Goal: Task Accomplishment & Management: Manage account settings

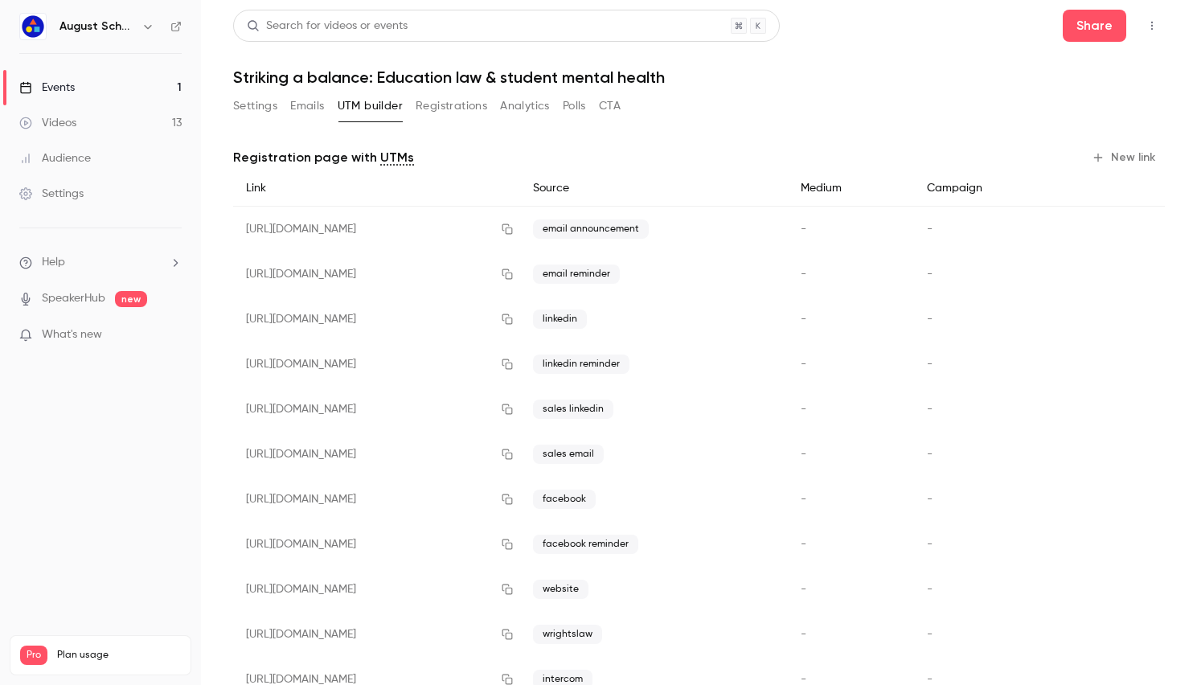
scroll to position [52, 0]
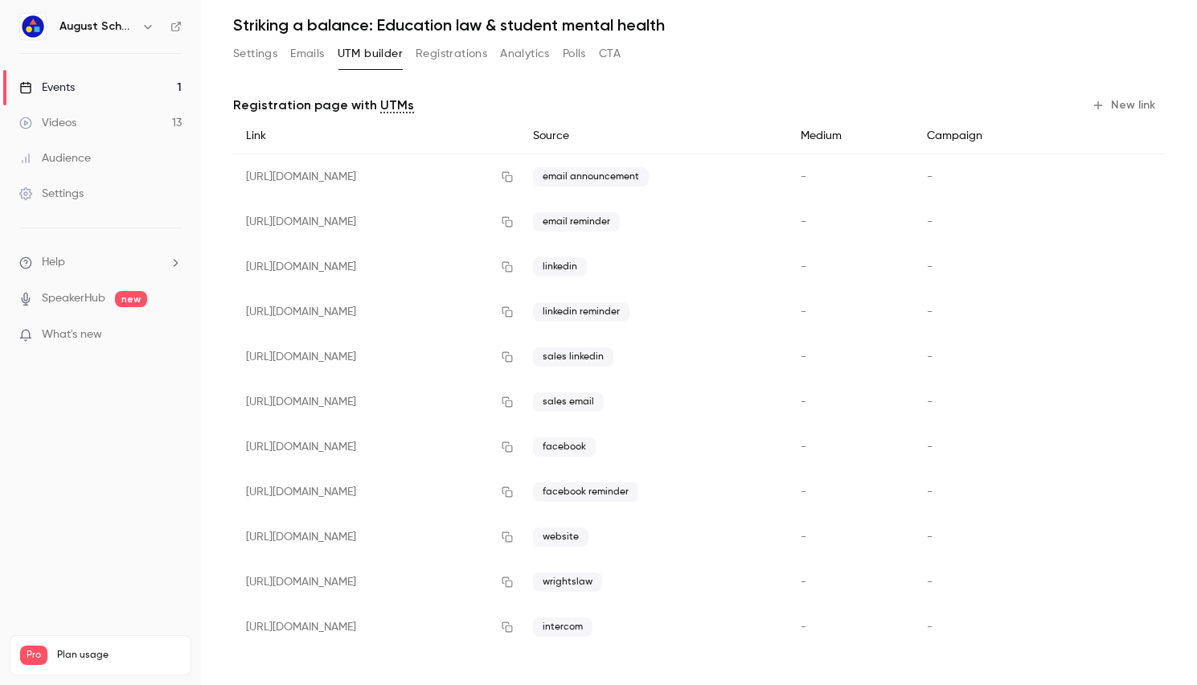
click at [461, 55] on button "Registrations" at bounding box center [452, 54] width 72 height 26
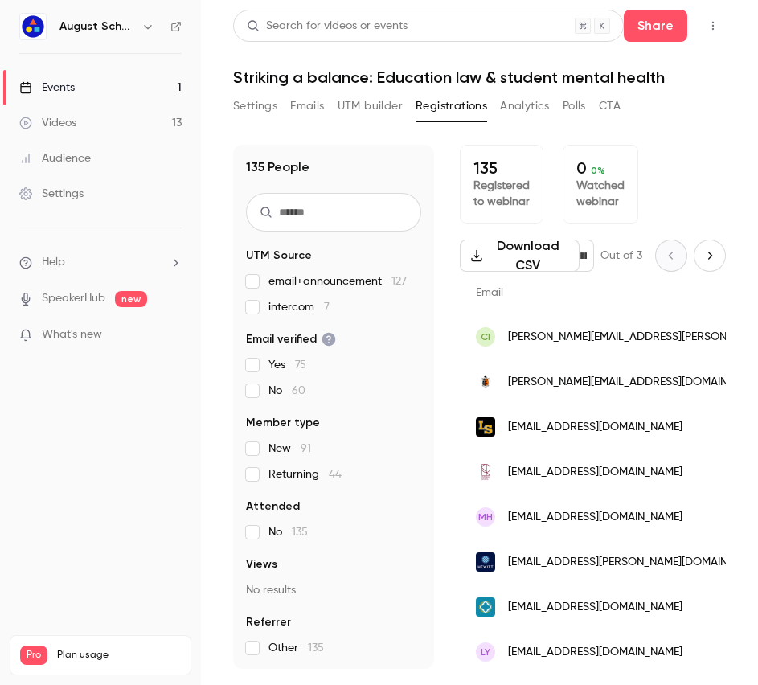
click at [376, 114] on button "UTM builder" at bounding box center [370, 106] width 65 height 26
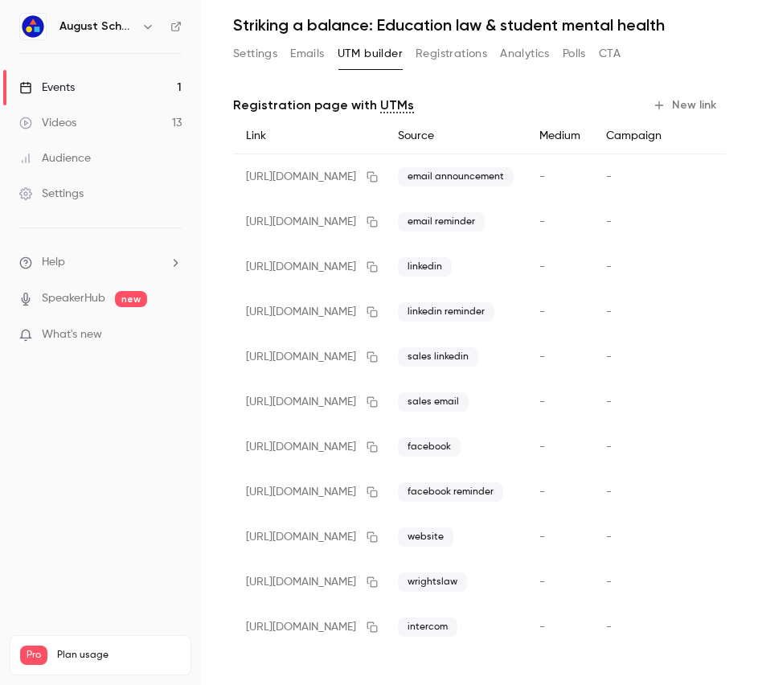
scroll to position [64, 0]
click at [378, 262] on icon "button" at bounding box center [372, 267] width 10 height 10
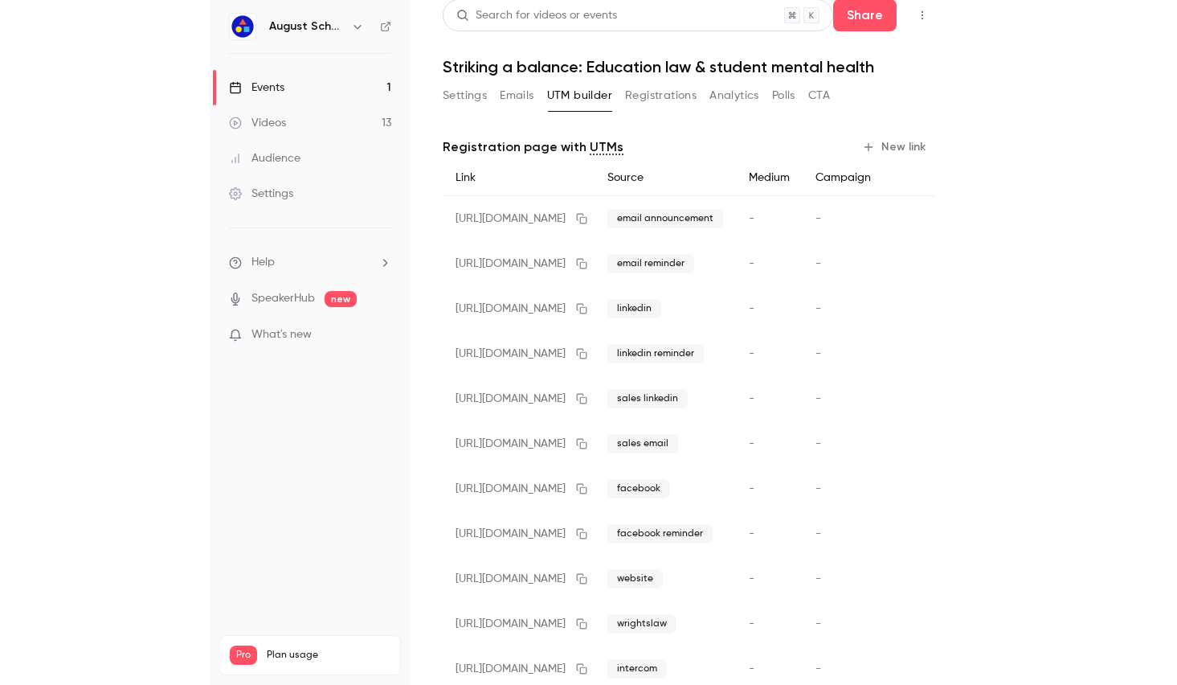
scroll to position [0, 0]
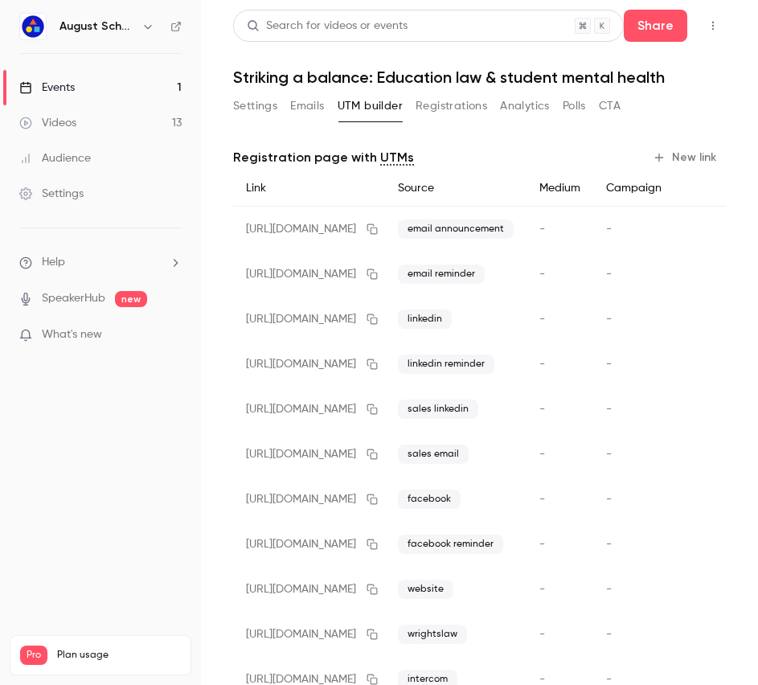
click at [448, 106] on button "Registrations" at bounding box center [452, 106] width 72 height 26
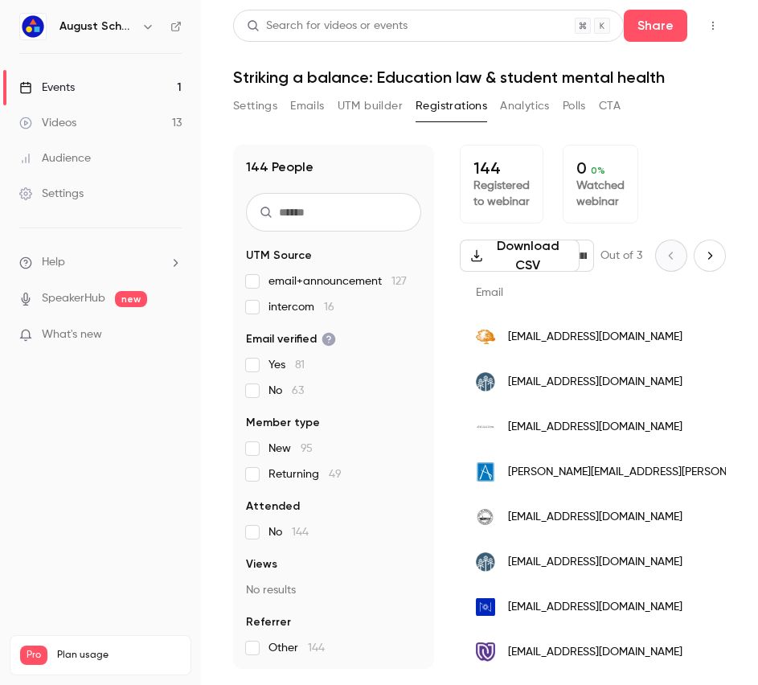
click at [117, 92] on link "Events 1" at bounding box center [100, 87] width 201 height 35
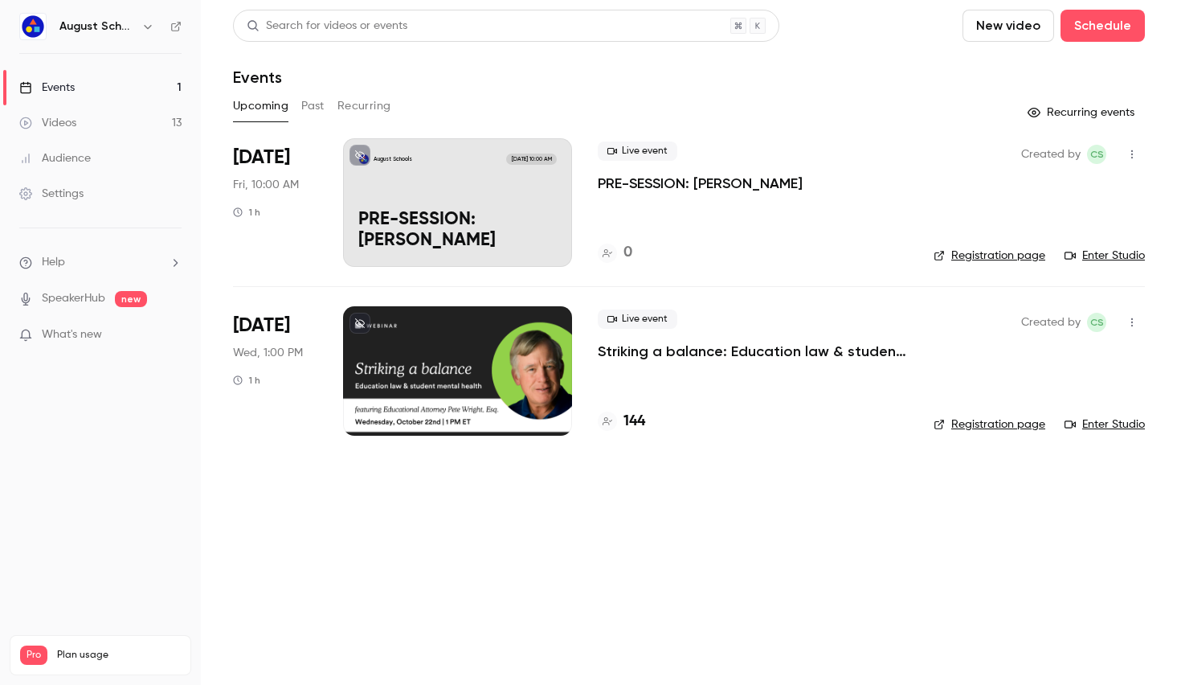
click at [357, 205] on div "August Schools Oct 17, 10:00 AM PRE-SESSION: Pete Wright" at bounding box center [457, 202] width 229 height 129
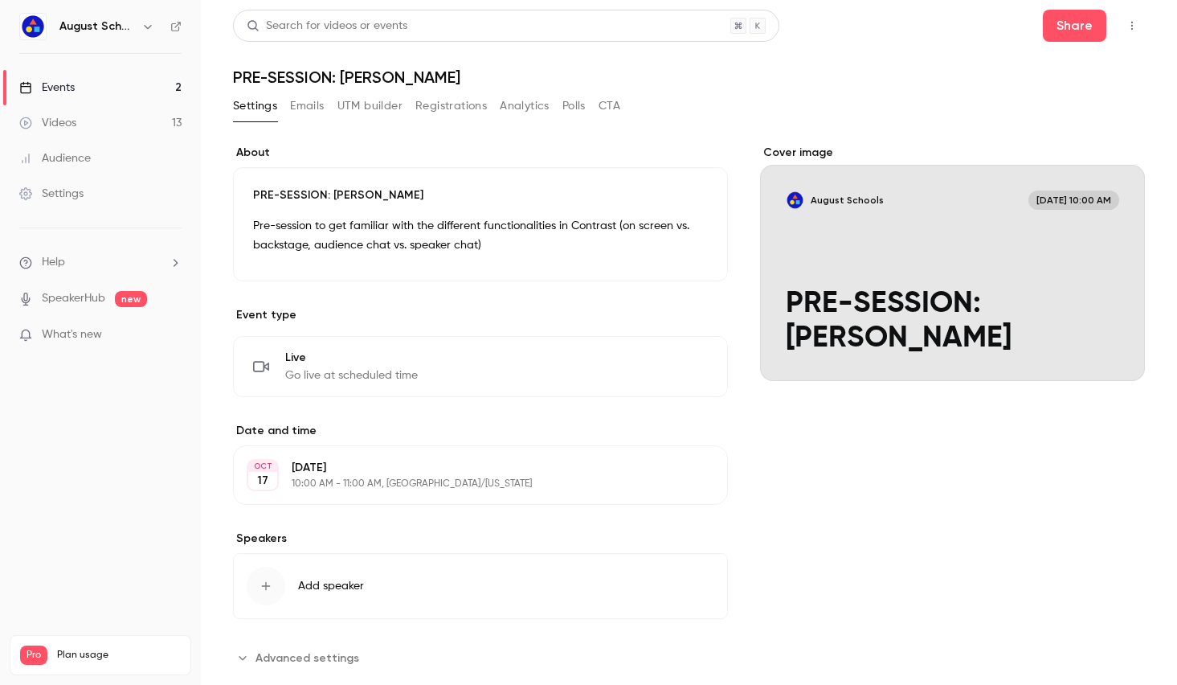
click at [663, 471] on icon "button" at bounding box center [669, 475] width 13 height 13
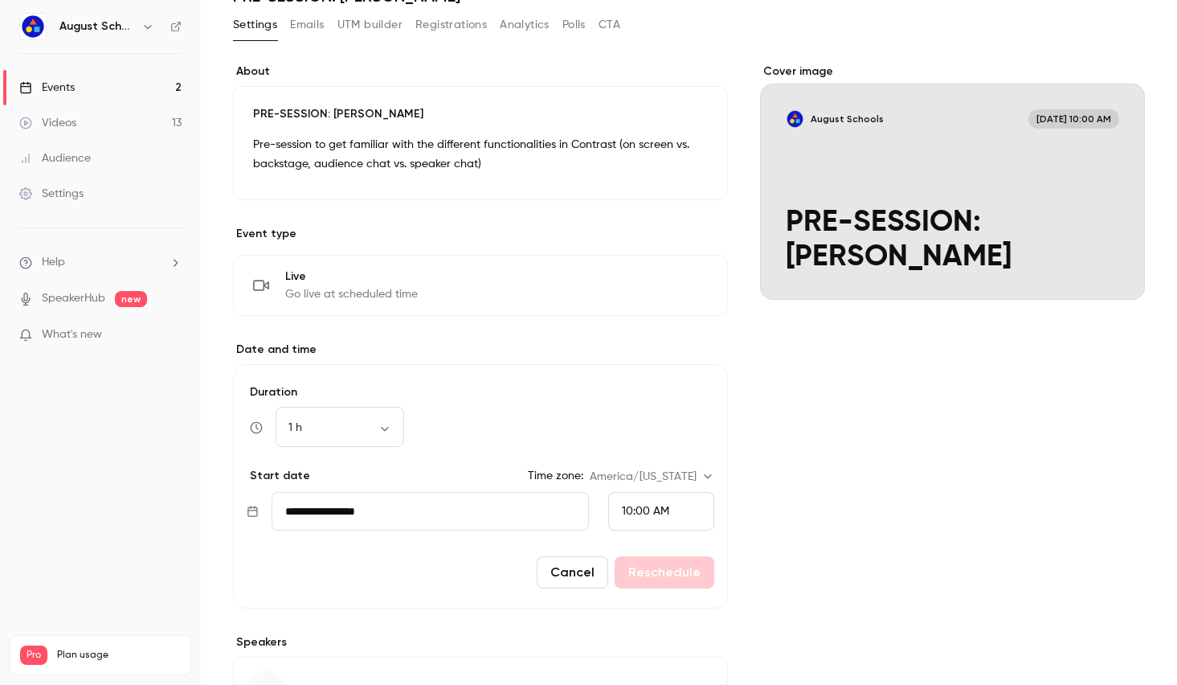
scroll to position [113, 0]
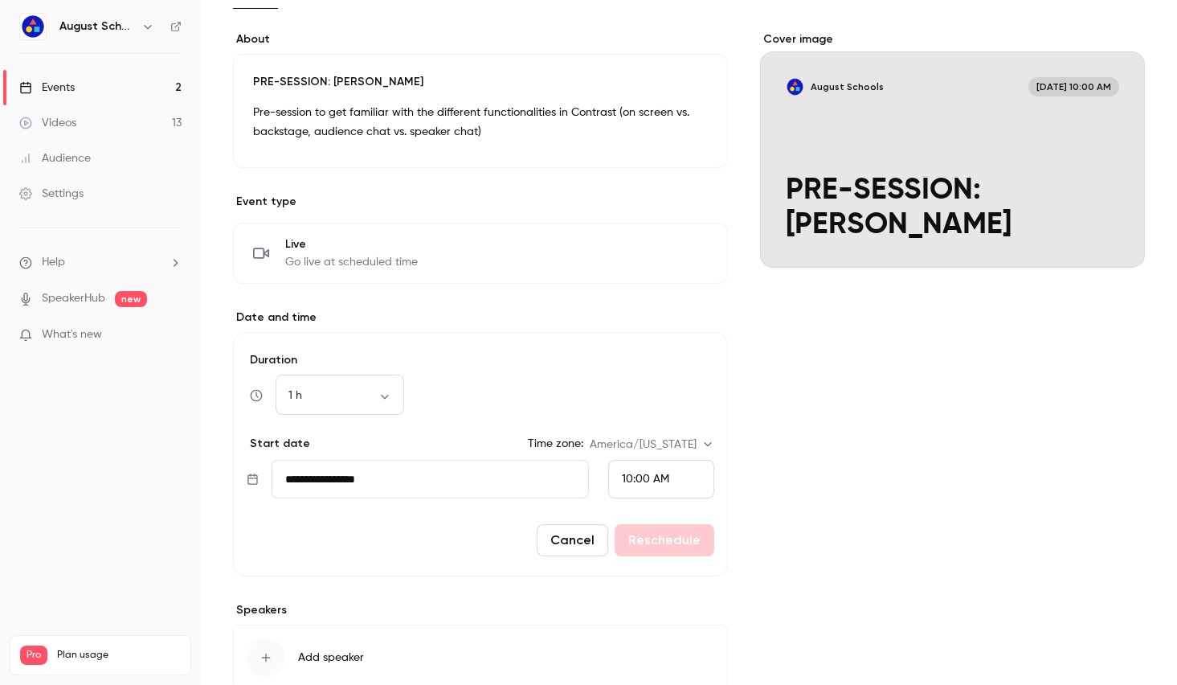
click at [391, 483] on input "**********" at bounding box center [430, 479] width 317 height 39
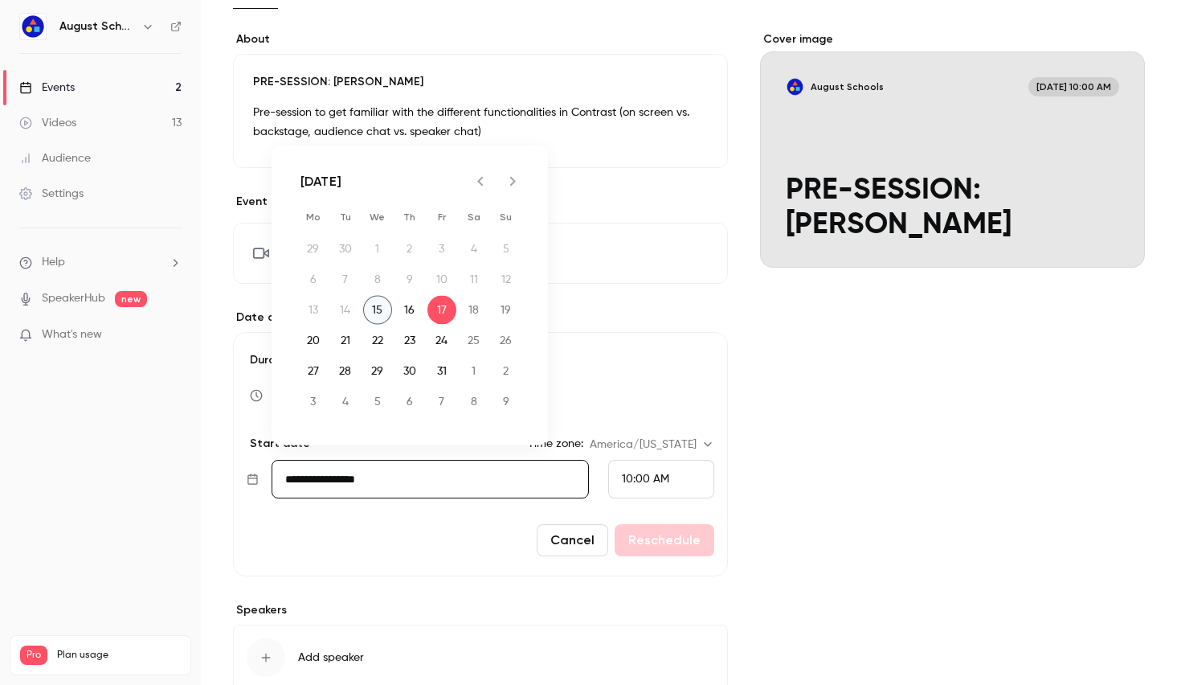
click at [387, 320] on button "15" at bounding box center [377, 310] width 29 height 29
type input "**********"
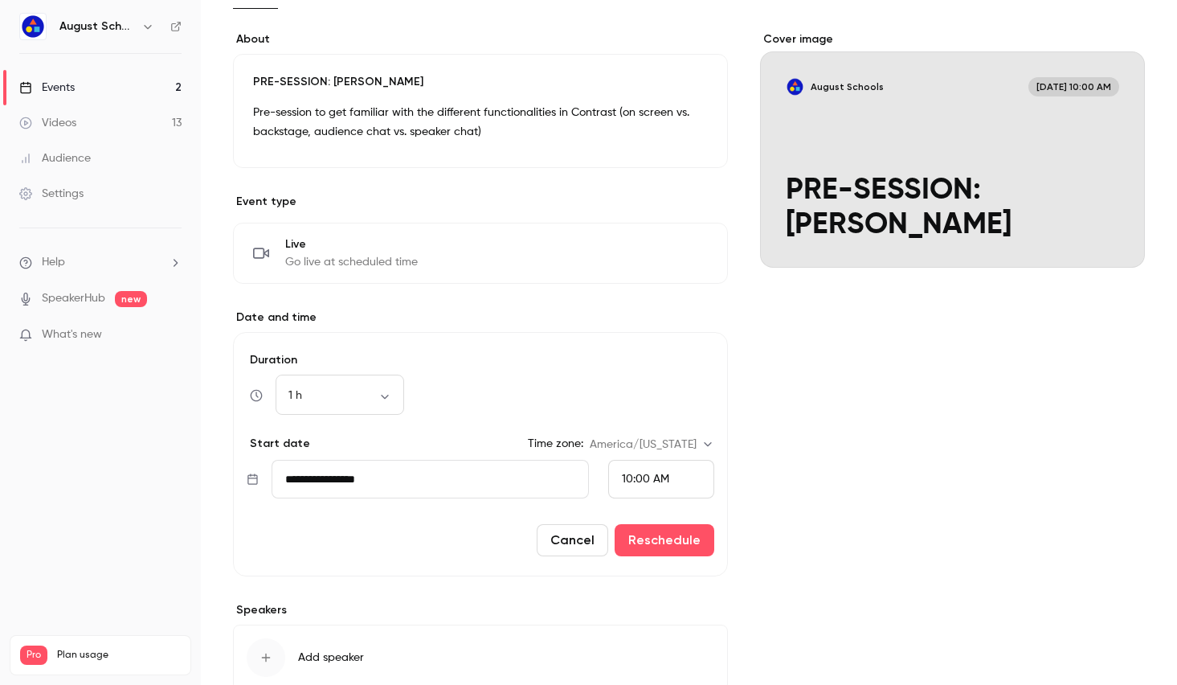
click at [622, 474] on span "10:00 AM" at bounding box center [645, 478] width 47 height 11
click at [635, 411] on span "4:00 PM" at bounding box center [637, 414] width 43 height 11
click at [661, 535] on button "Reschedule" at bounding box center [665, 540] width 100 height 32
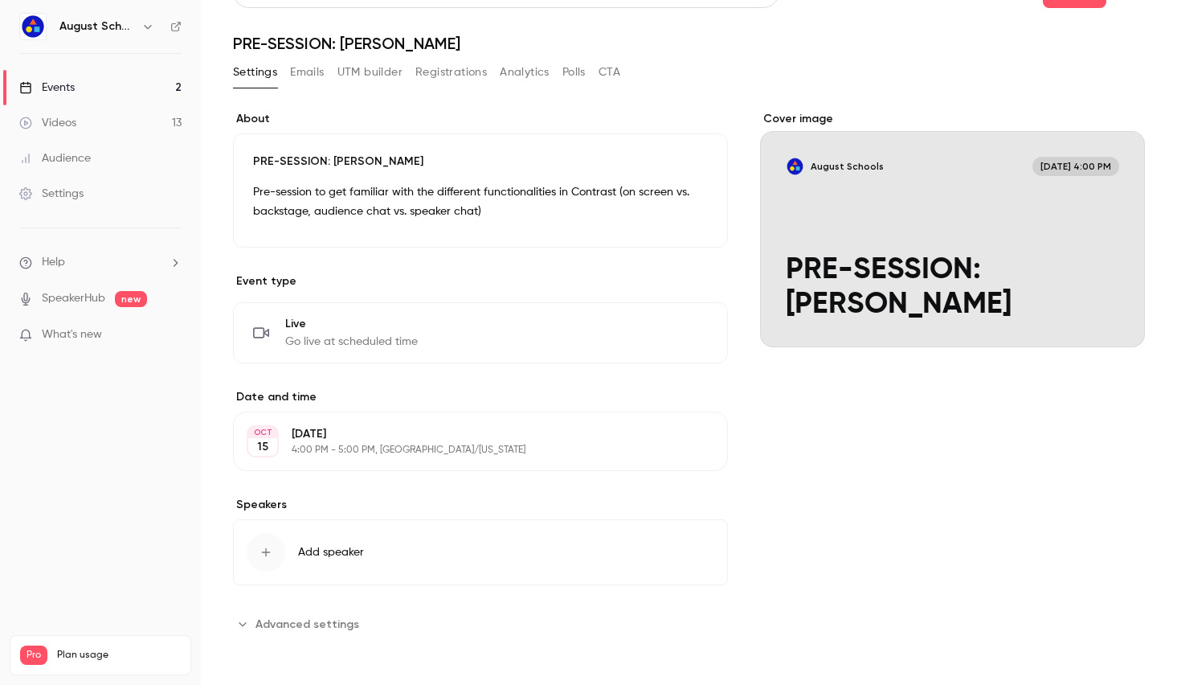
scroll to position [0, 0]
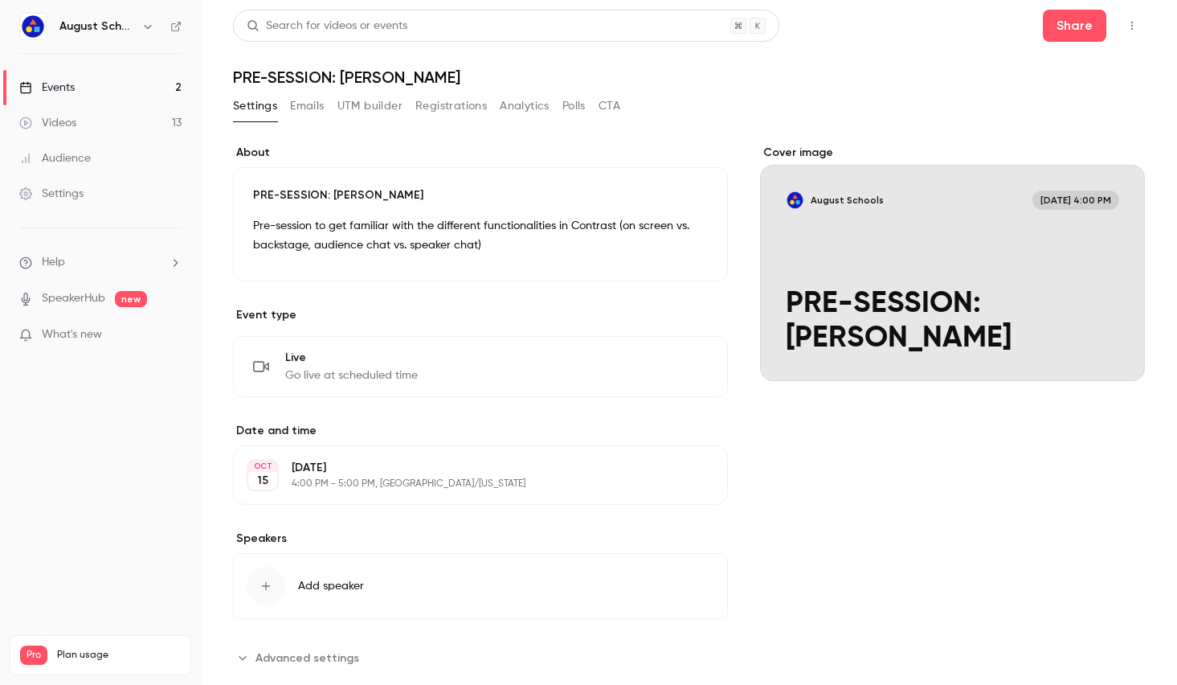
click at [298, 100] on button "Emails" at bounding box center [307, 106] width 34 height 26
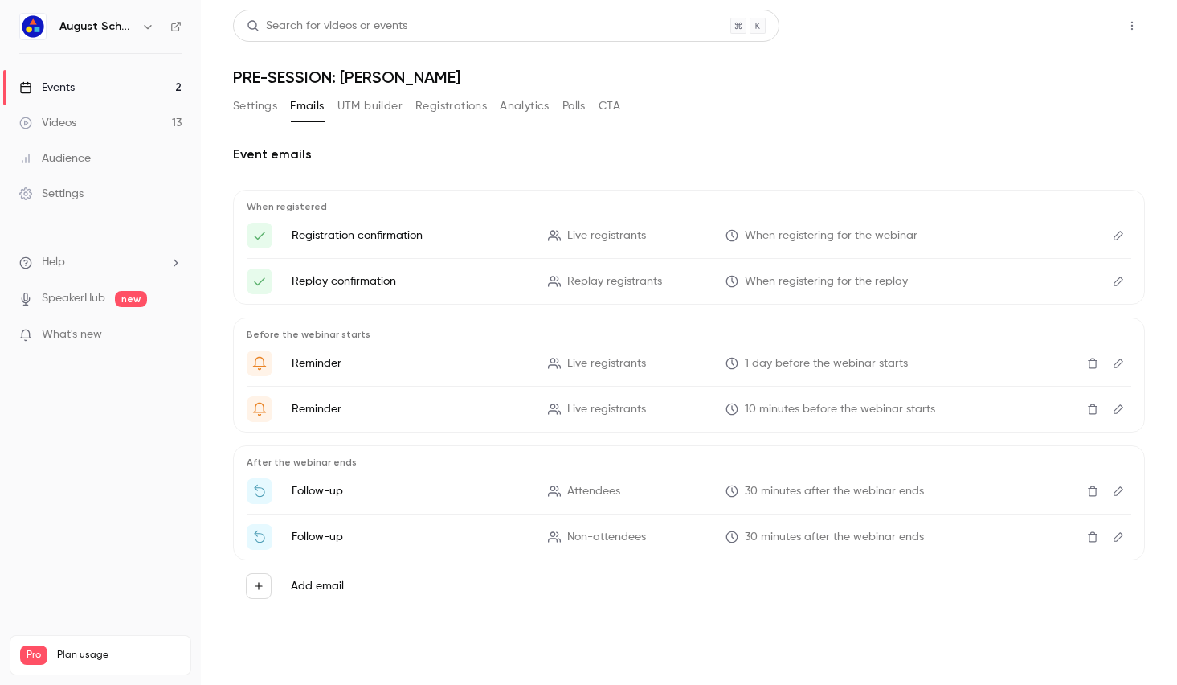
click at [1046, 25] on button "Share" at bounding box center [1074, 26] width 63 height 32
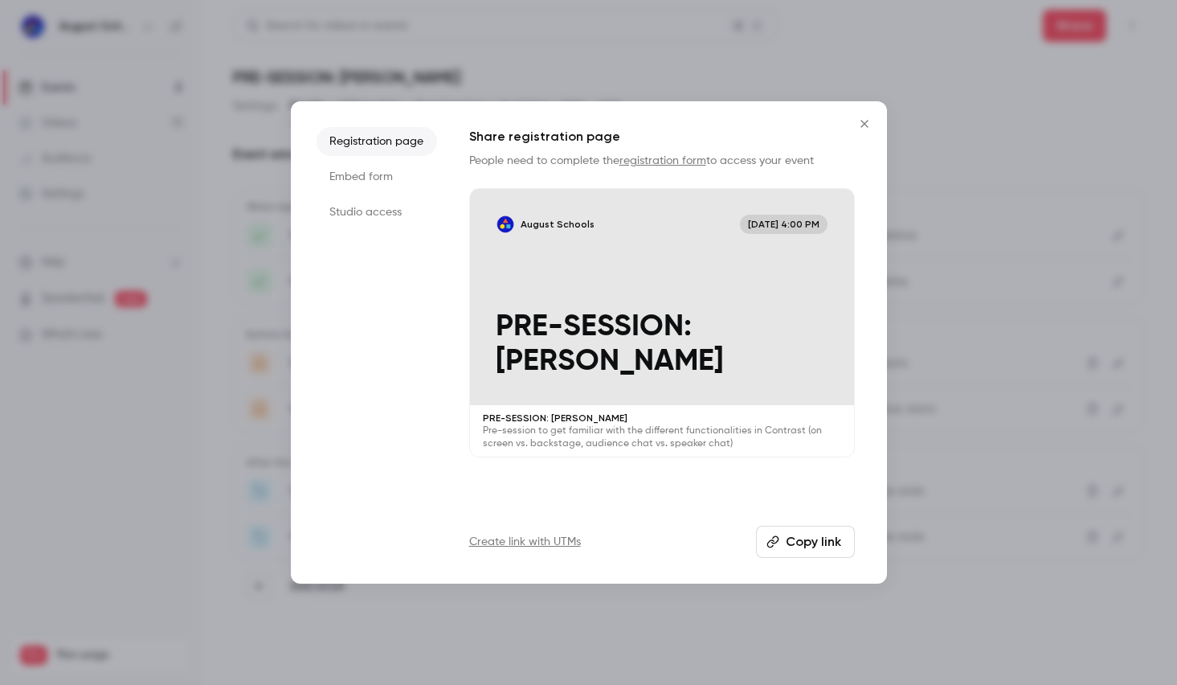
click at [367, 206] on li "Studio access" at bounding box center [377, 212] width 121 height 29
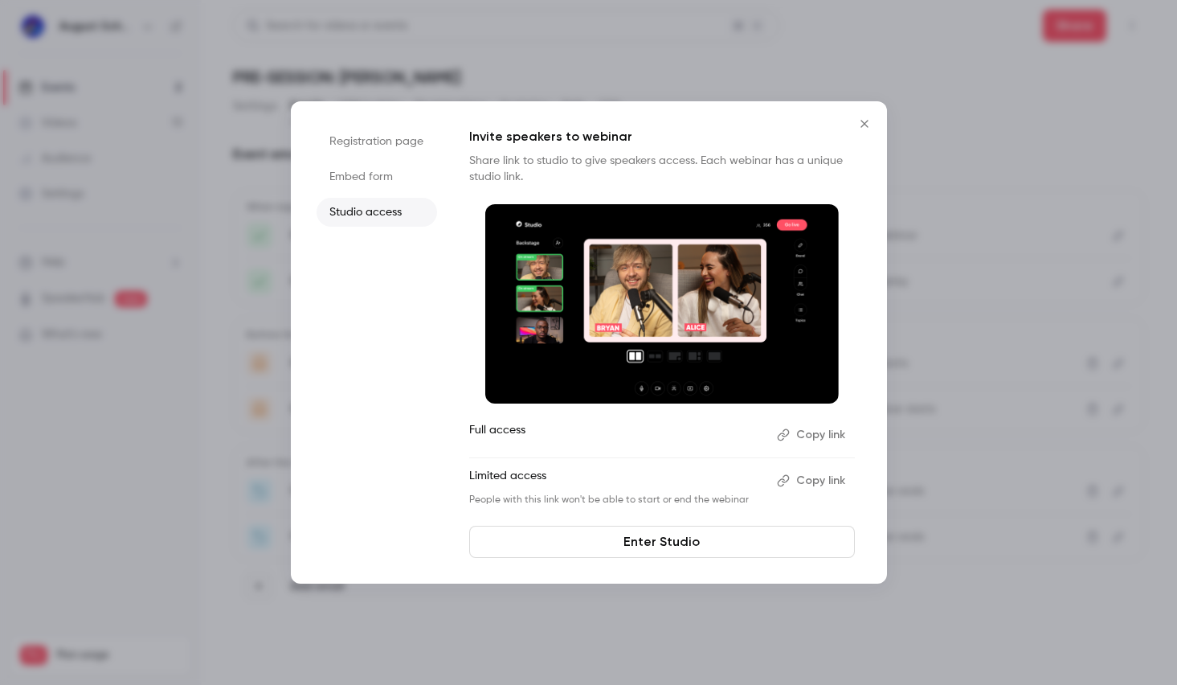
click at [804, 478] on button "Copy link" at bounding box center [813, 481] width 84 height 26
click at [858, 125] on icon "Close" at bounding box center [864, 123] width 19 height 13
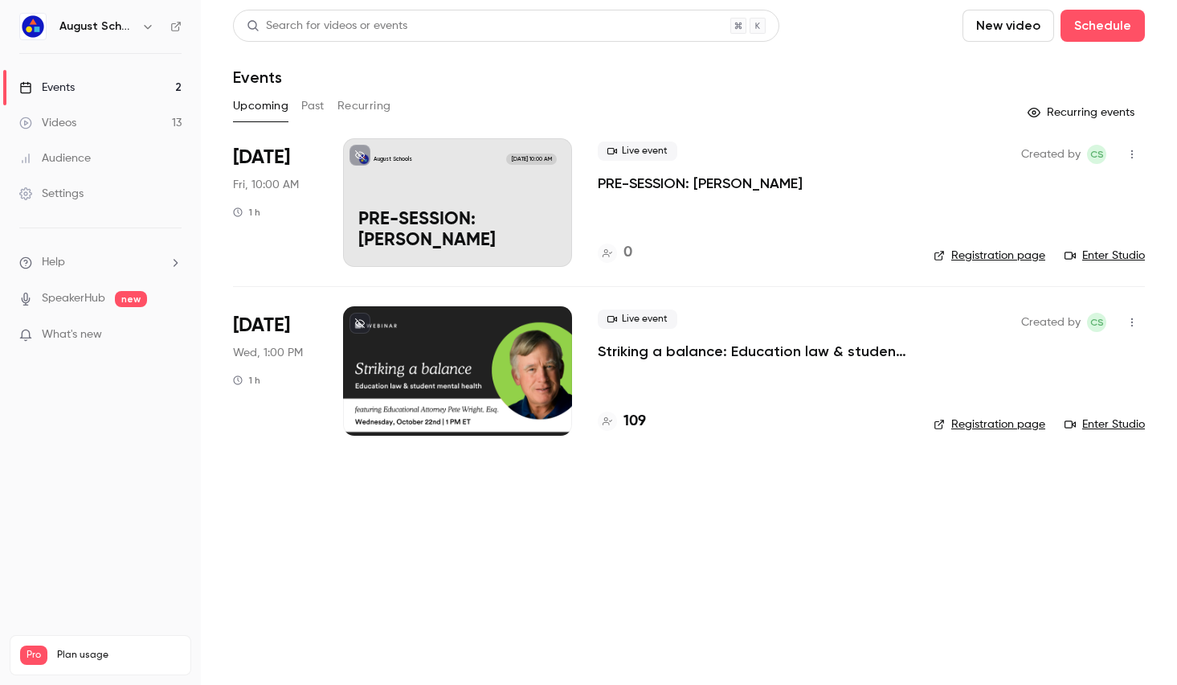
click at [1108, 252] on link "Enter Studio" at bounding box center [1105, 256] width 80 height 16
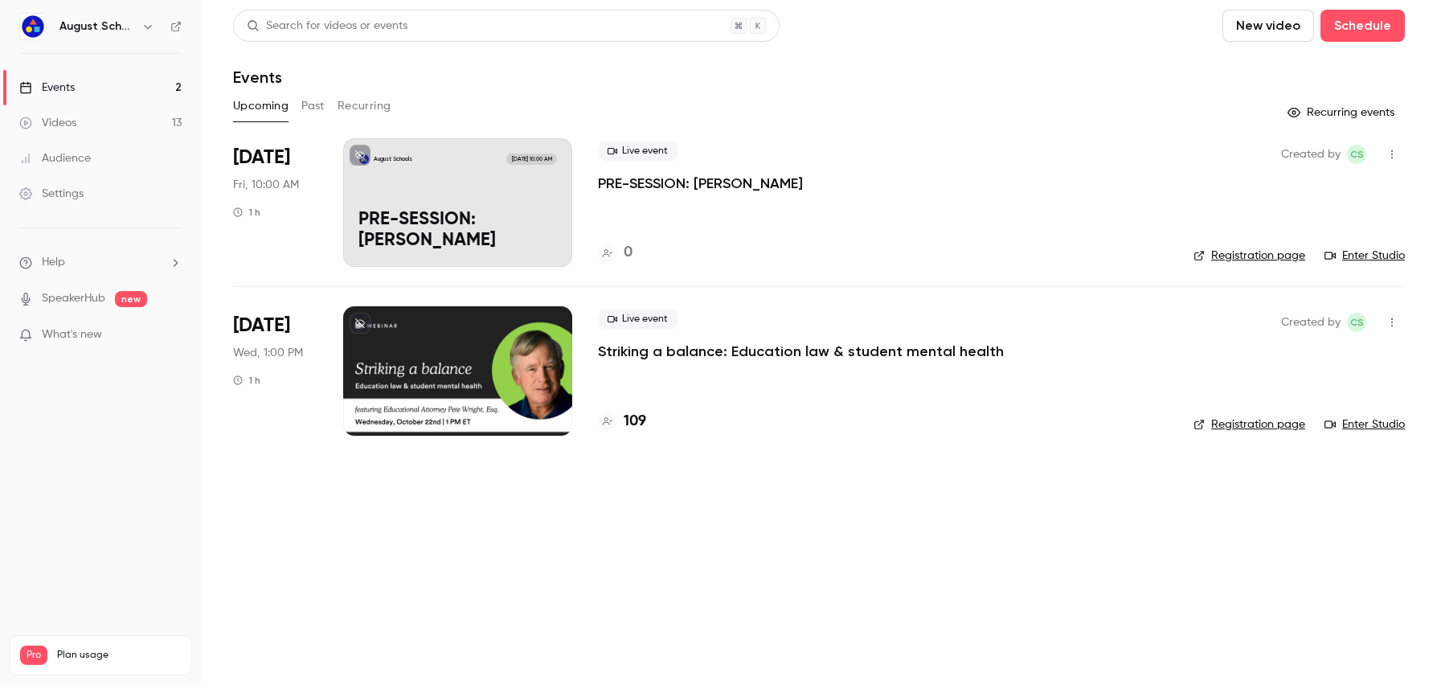
click at [1177, 155] on icon "button" at bounding box center [1392, 154] width 13 height 11
click at [1177, 234] on div "Invite to Studio" at bounding box center [1330, 237] width 122 height 16
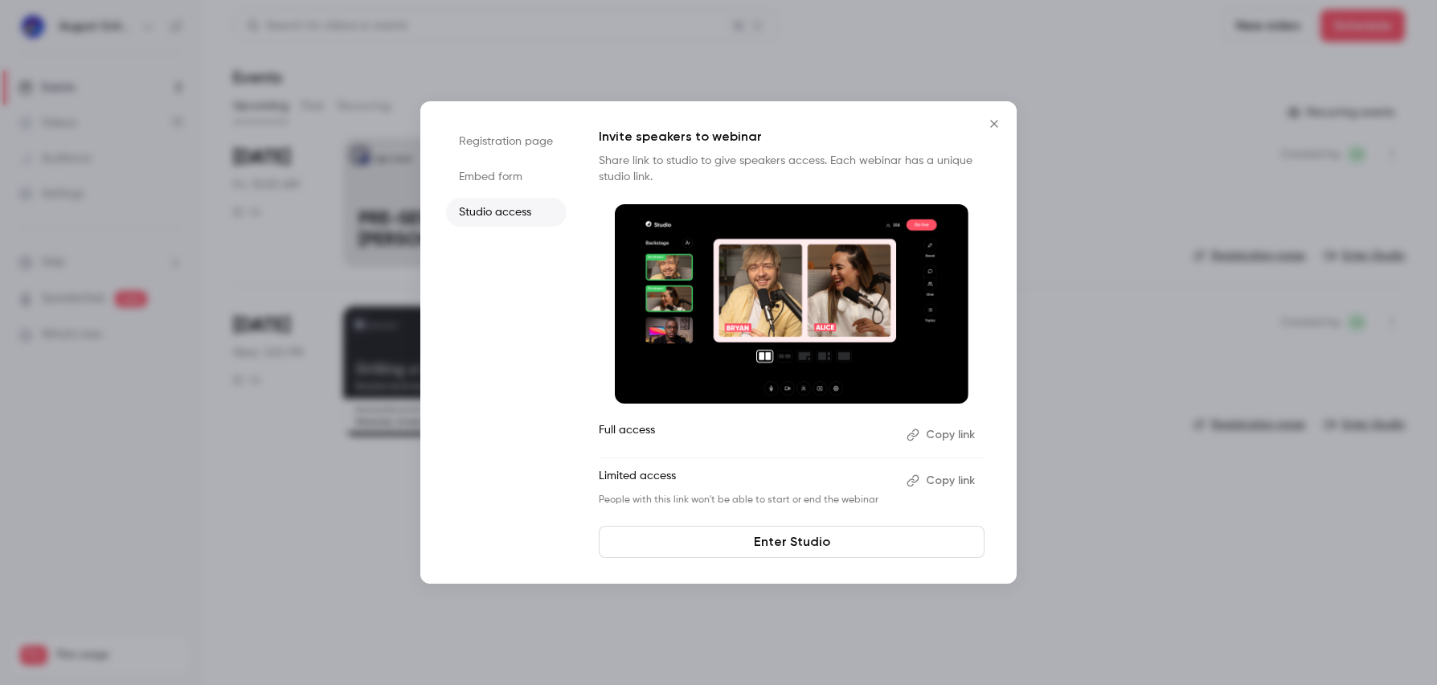
click at [1000, 124] on icon "Close" at bounding box center [994, 123] width 19 height 13
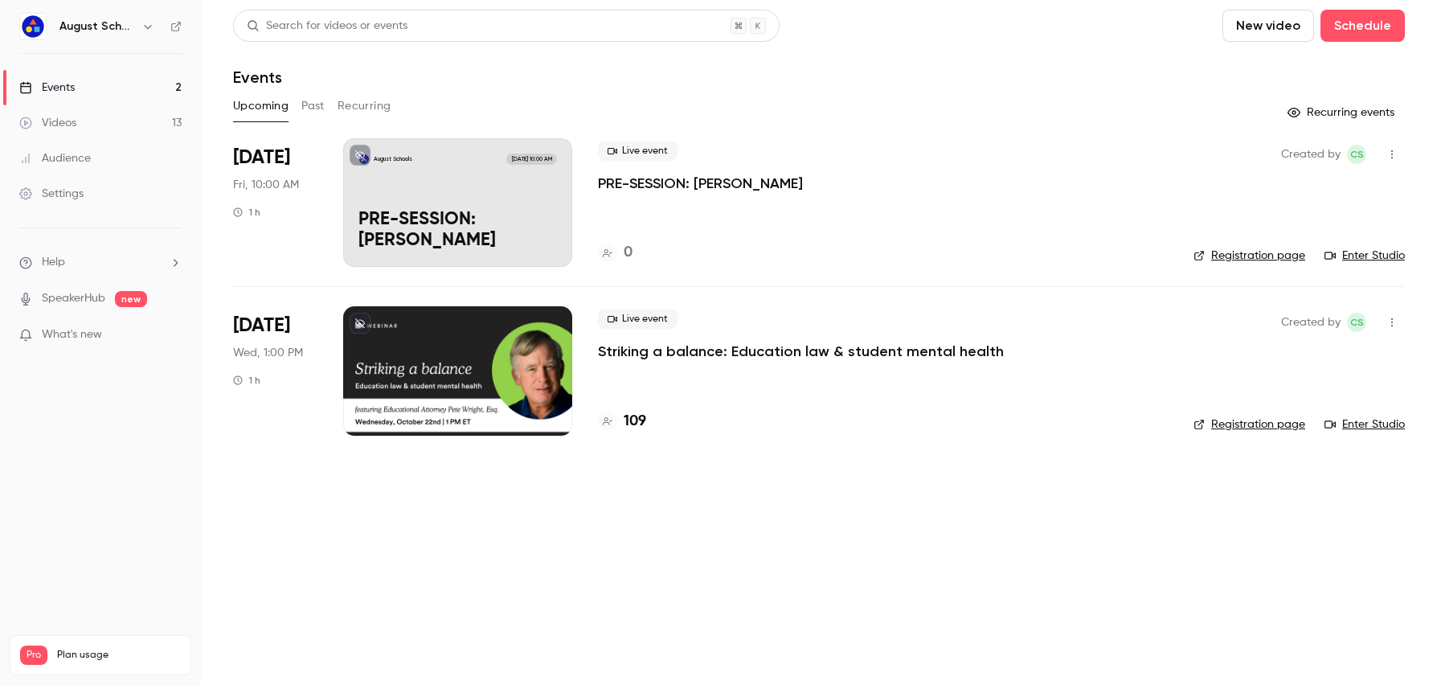
click at [1177, 145] on button "button" at bounding box center [1392, 154] width 26 height 26
click at [1177, 235] on div "Invite to Studio" at bounding box center [1330, 237] width 122 height 16
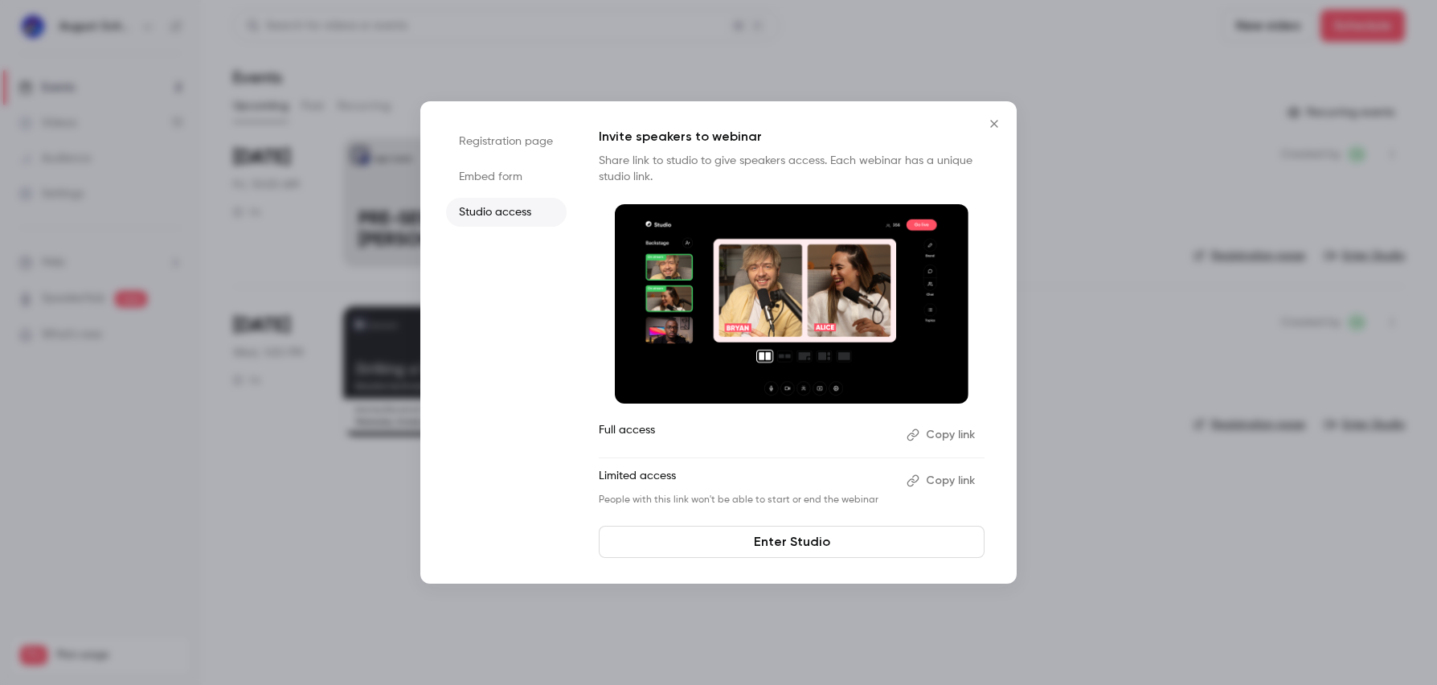
click at [722, 546] on link "Enter Studio" at bounding box center [792, 542] width 386 height 32
